Goal: Task Accomplishment & Management: Complete application form

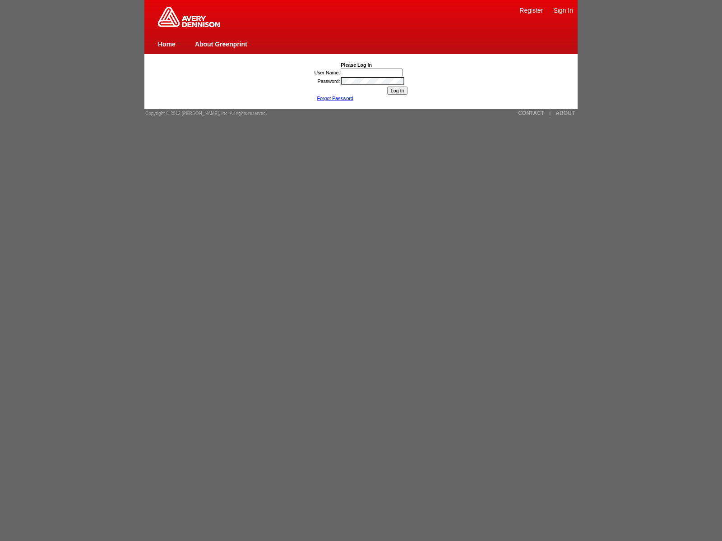
click at [531, 10] on link "Register" at bounding box center [530, 10] width 23 height 7
